Goal: Task Accomplishment & Management: Complete application form

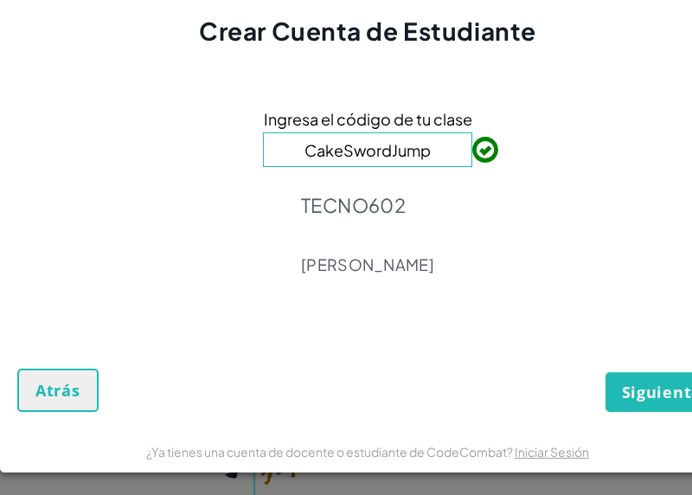
type input "CakeSwordJump"
click at [661, 401] on span "Siguiente" at bounding box center [662, 392] width 80 height 21
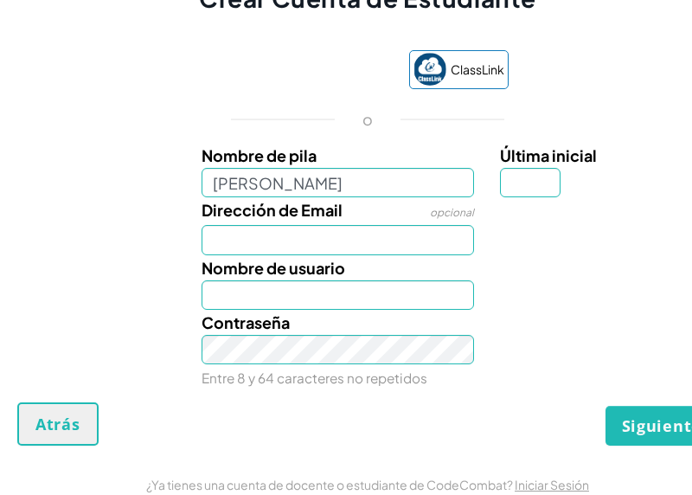
type input "[PERSON_NAME]"
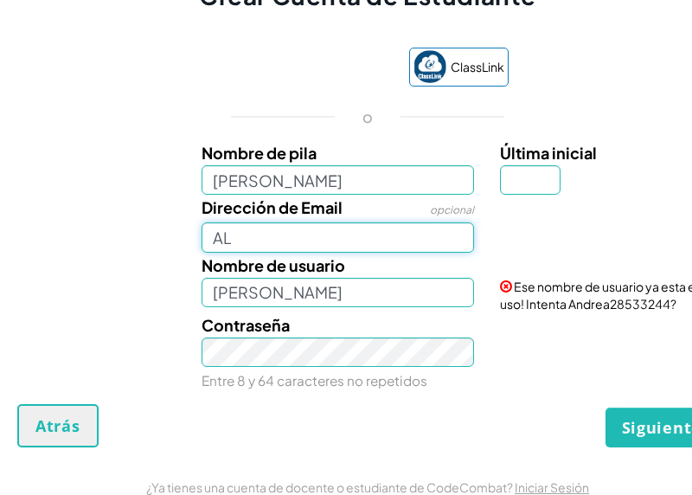
type input "AL0"
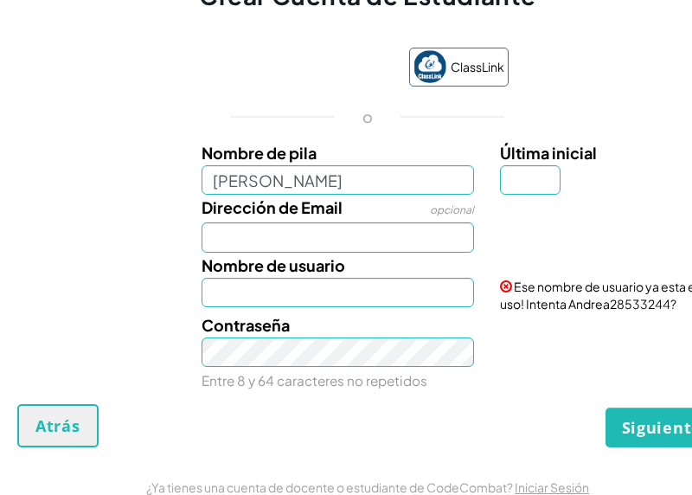
type input "[PERSON_NAME]"
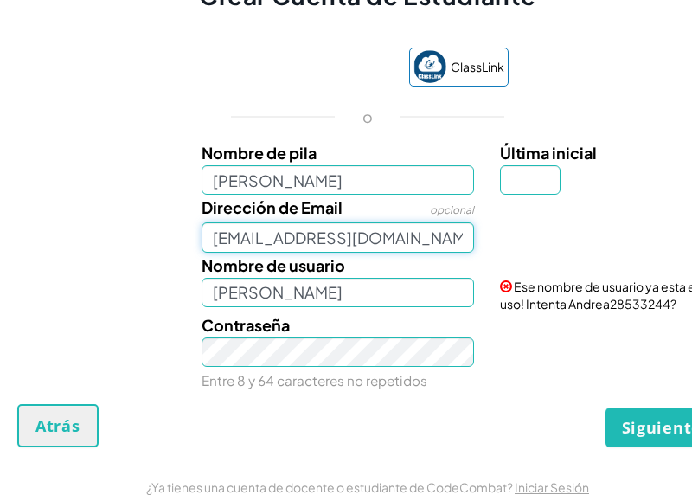
type input "[EMAIL_ADDRESS][DOMAIN_NAME]"
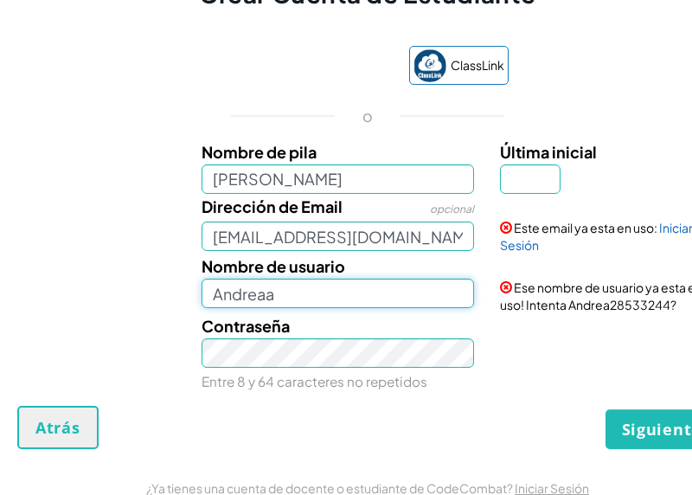
click at [662, 426] on button "Siguiente" at bounding box center [662, 429] width 113 height 40
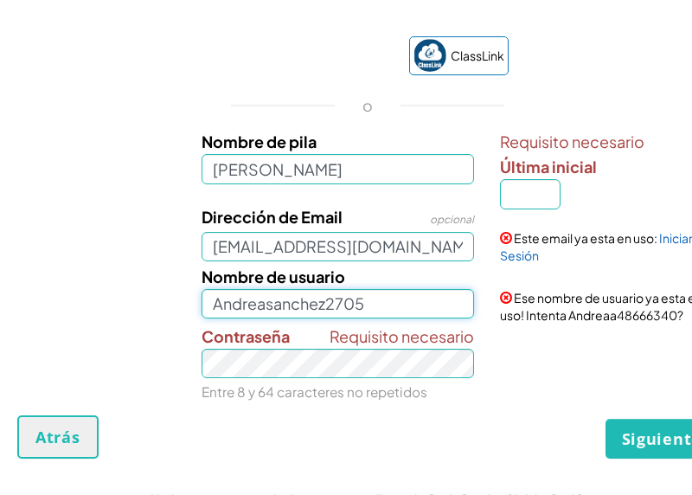
type input "Andreasanchez2705"
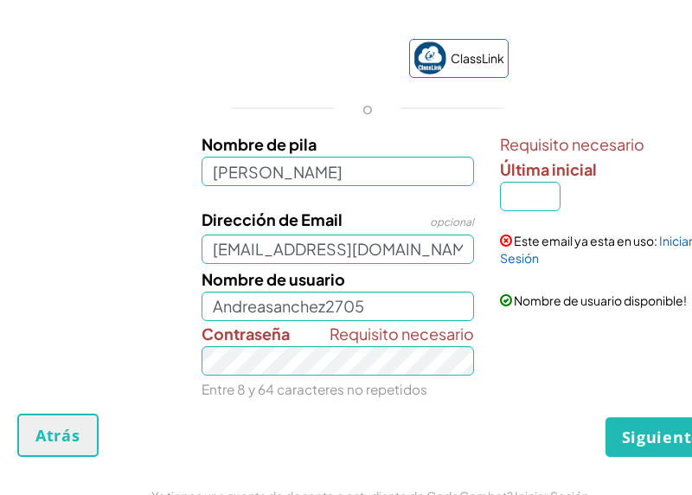
click at [434, 413] on div "ClassLink o Nombre [PERSON_NAME] necesario Última inicial Dirección de Email op…" at bounding box center [367, 218] width 701 height 392
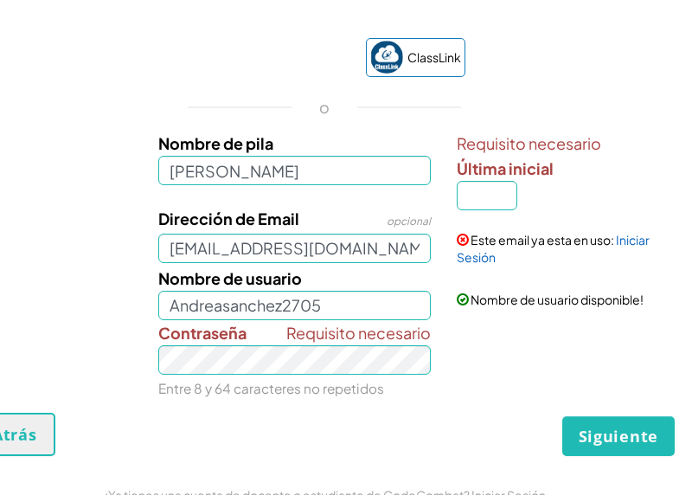
scroll to position [2, 43]
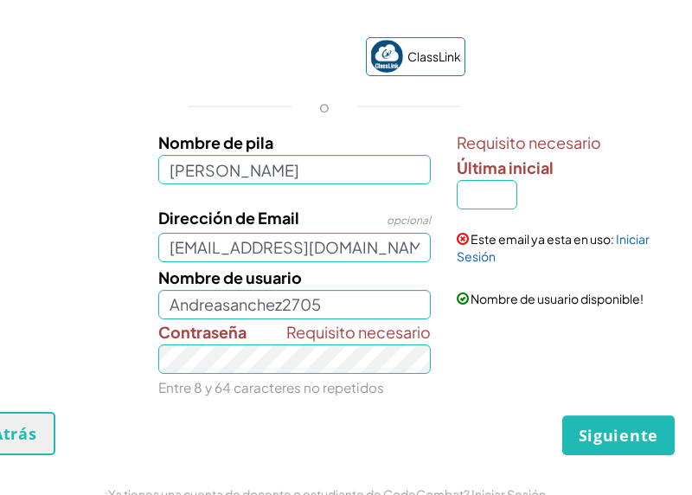
click at [620, 434] on span "Siguiente" at bounding box center [619, 435] width 80 height 21
click at [616, 431] on span "Siguiente" at bounding box center [619, 435] width 80 height 21
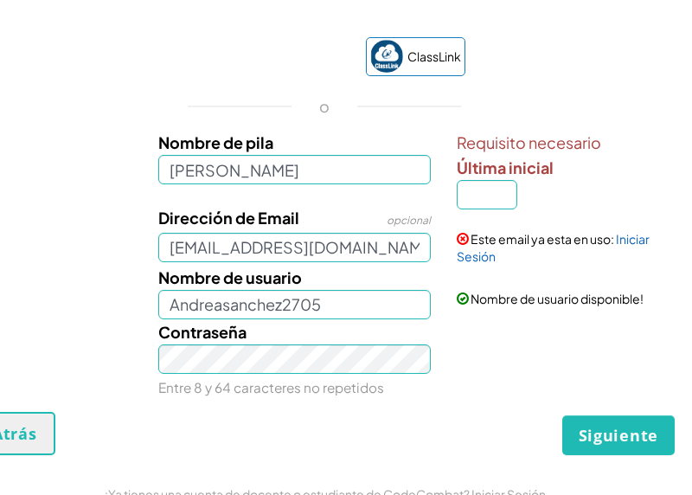
click at [616, 431] on span "Siguiente" at bounding box center [619, 435] width 80 height 21
click at [488, 192] on input "Última inicial" at bounding box center [487, 194] width 61 height 29
type input "A"
click at [626, 464] on form "ClassLink o Nombre [PERSON_NAME] necesario Última inicial A Dirección de Email …" at bounding box center [325, 238] width 736 height 470
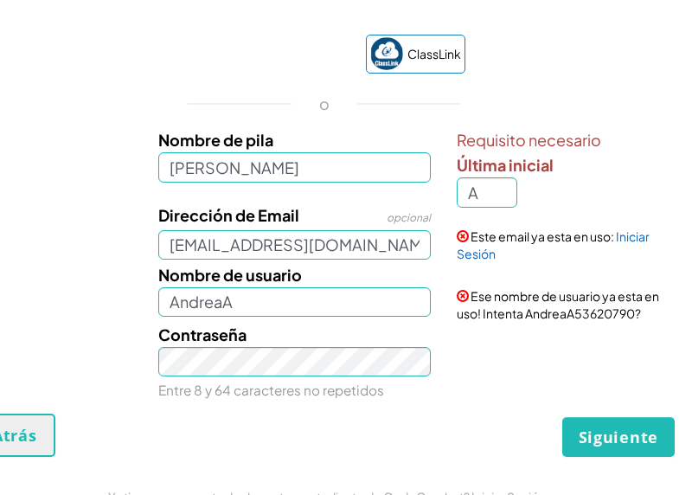
click at [626, 441] on span "Siguiente" at bounding box center [619, 437] width 80 height 21
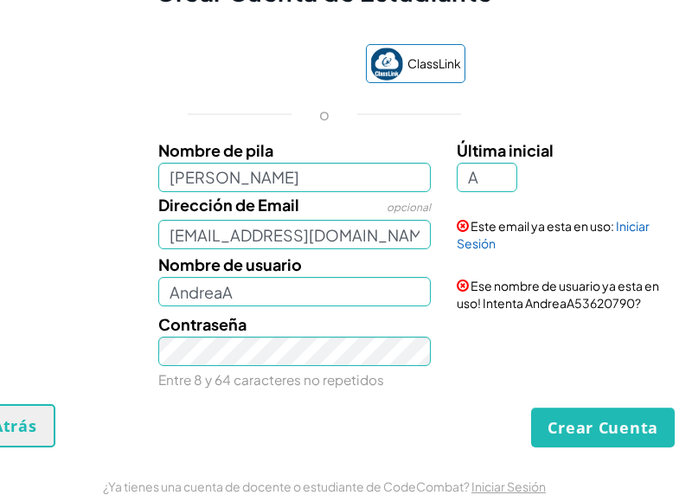
click at [501, 305] on span "Ese nombre de usuario ya esta en uso! Intenta AndreaA53620790?" at bounding box center [558, 294] width 203 height 33
click at [515, 319] on div "Contraseña Entre 8 y 64 caracteres no repetidos" at bounding box center [324, 352] width 718 height 80
click at [515, 308] on span "Ese nombre de usuario ya esta en uso! Intenta AndreaA53620790?" at bounding box center [558, 294] width 203 height 33
click at [464, 284] on span at bounding box center [463, 286] width 12 height 12
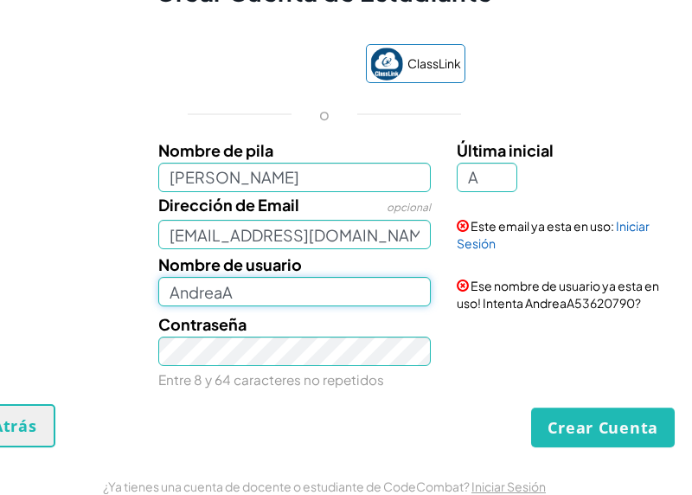
click at [376, 302] on input "AndreaA" at bounding box center [295, 291] width 274 height 29
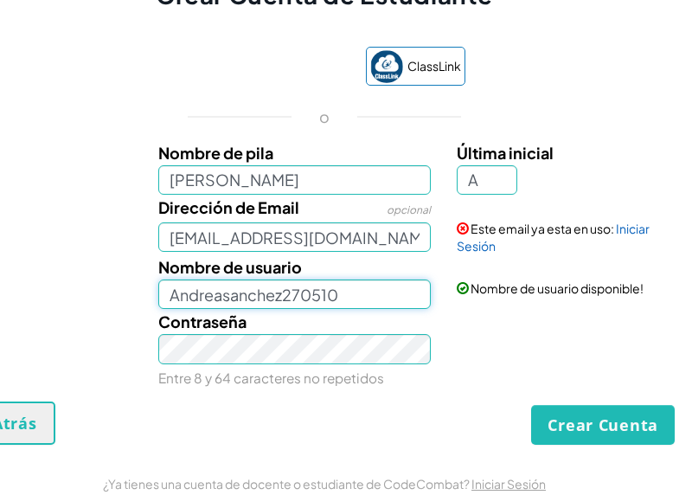
click at [401, 299] on input "Andreasanchez270510" at bounding box center [295, 294] width 274 height 29
type input "Andreasanchez2705"
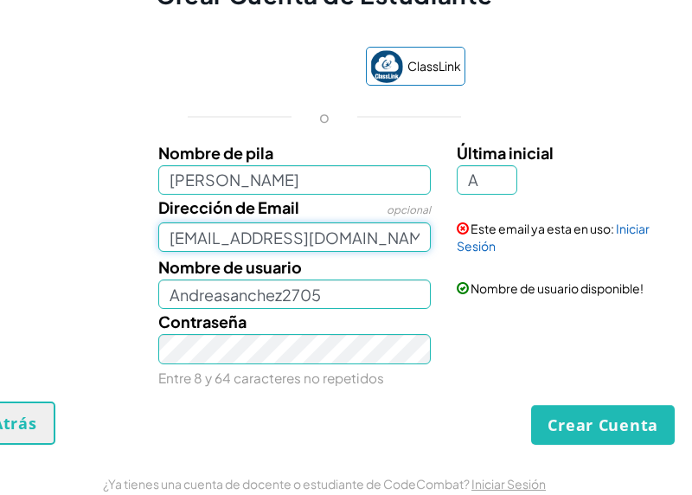
click at [402, 245] on input "[EMAIL_ADDRESS][DOMAIN_NAME]" at bounding box center [295, 236] width 274 height 29
click at [603, 429] on button "Crear Cuenta" at bounding box center [603, 425] width 144 height 40
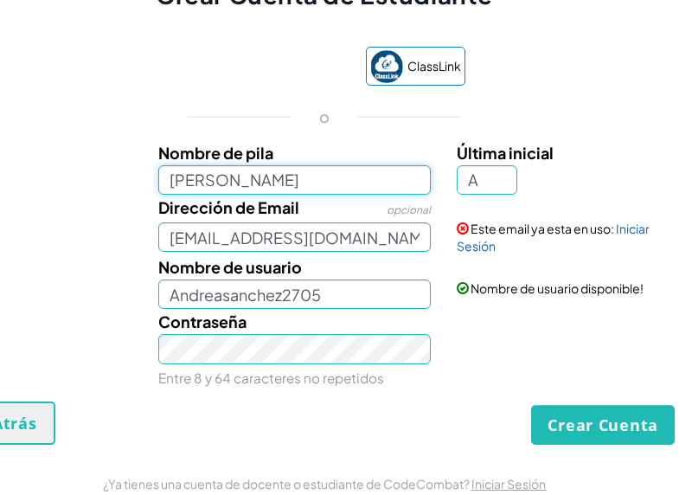
click at [361, 192] on input "[PERSON_NAME]" at bounding box center [295, 179] width 274 height 29
type input "[PERSON_NAME]"
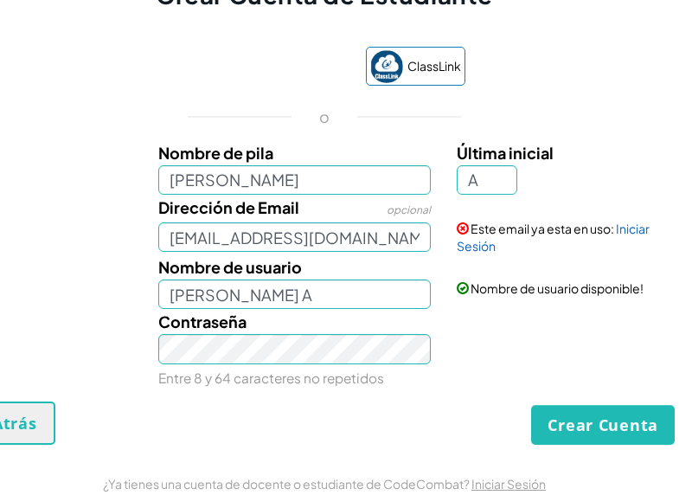
click at [355, 364] on div "Contraseña Entre 8 y 64 caracteres no repetidos" at bounding box center [294, 349] width 299 height 80
click at [362, 309] on input "[PERSON_NAME] A" at bounding box center [295, 294] width 274 height 29
type input "[PERSON_NAME]"
click at [450, 304] on div "Nombre de usuario [PERSON_NAME] Comprobando..." at bounding box center [324, 281] width 718 height 55
click at [489, 188] on input "A" at bounding box center [487, 179] width 61 height 29
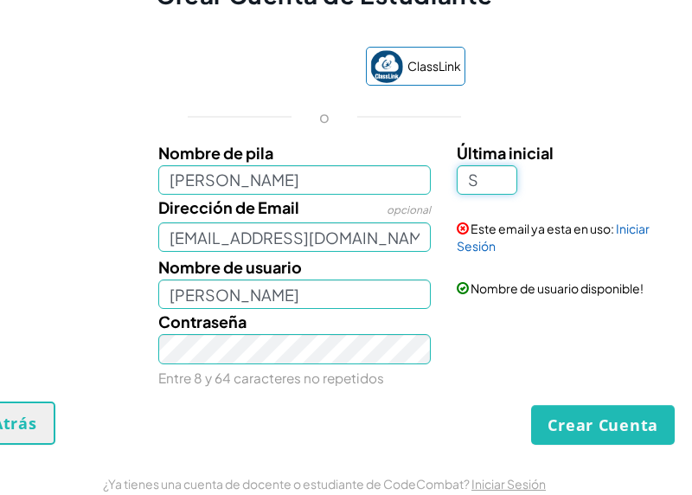
type input "S"
type input "[PERSON_NAME]"
click at [639, 126] on div "ClassLink o Nombre de pila [PERSON_NAME] Última inicial S Dirección de Email op…" at bounding box center [324, 215] width 701 height 372
click at [473, 221] on div "Este email ya esta en uso: Iniciar Sesión" at bounding box center [564, 225] width 240 height 60
click at [478, 250] on link "Iniciar Sesión" at bounding box center [553, 237] width 193 height 33
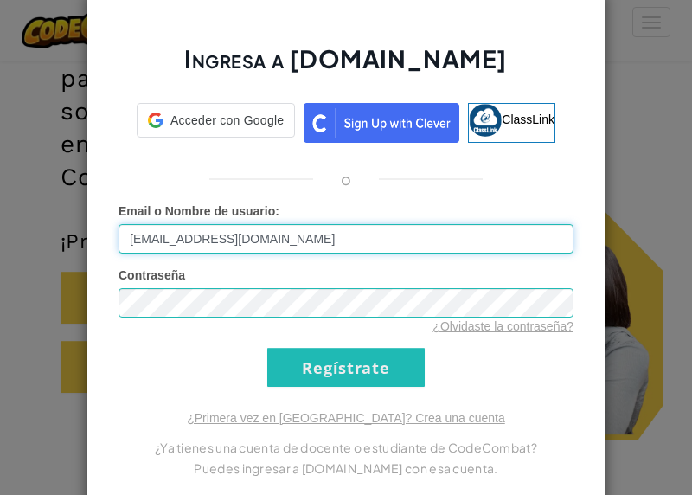
click at [344, 251] on input "[EMAIL_ADDRESS][DOMAIN_NAME]" at bounding box center [346, 238] width 455 height 29
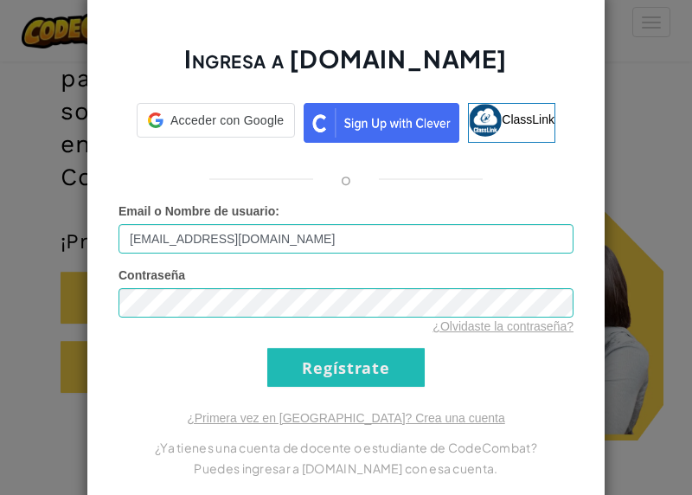
click at [326, 377] on input "Regístrate" at bounding box center [346, 367] width 158 height 39
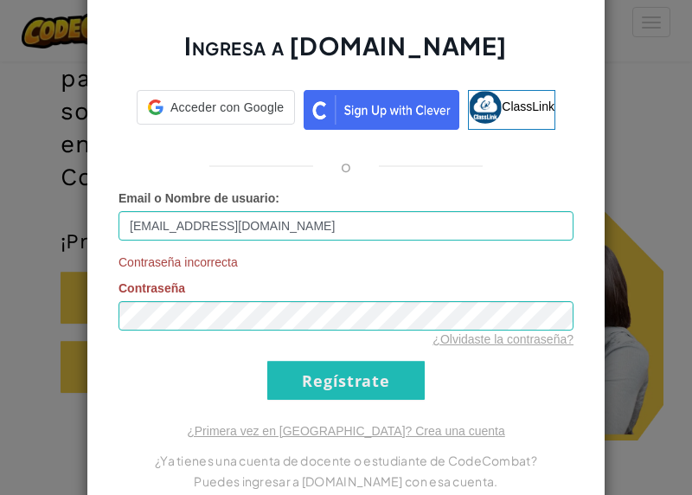
click at [325, 371] on input "Regístrate" at bounding box center [346, 380] width 158 height 39
click at [241, 300] on div "Contraseña incorrecta Contraseña ¿Olvidaste la contraseña?" at bounding box center [346, 301] width 455 height 94
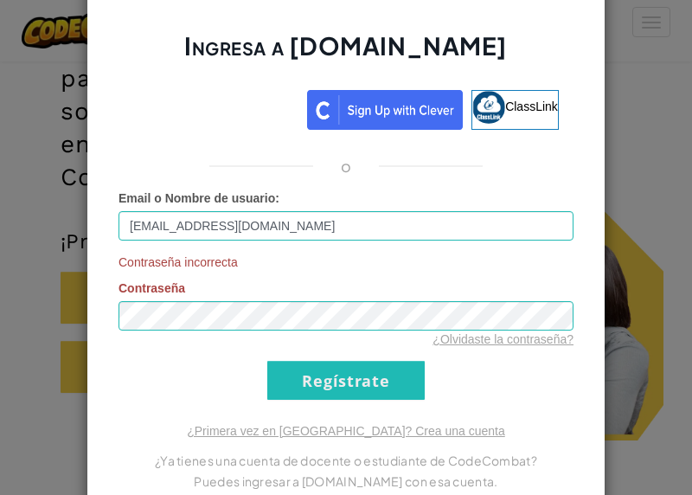
click at [299, 386] on input "Regístrate" at bounding box center [346, 380] width 158 height 39
